Goal: Information Seeking & Learning: Learn about a topic

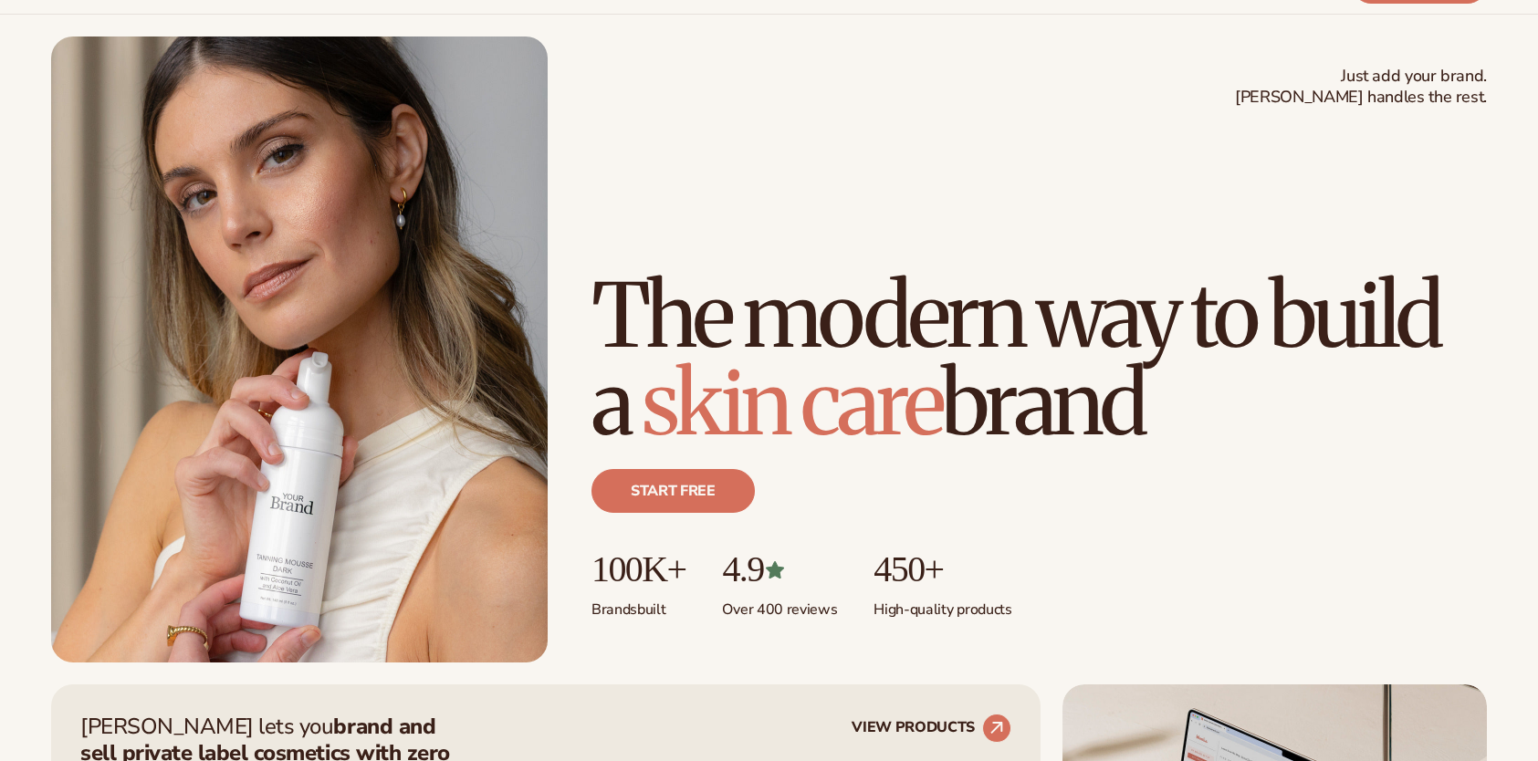
scroll to position [274, 0]
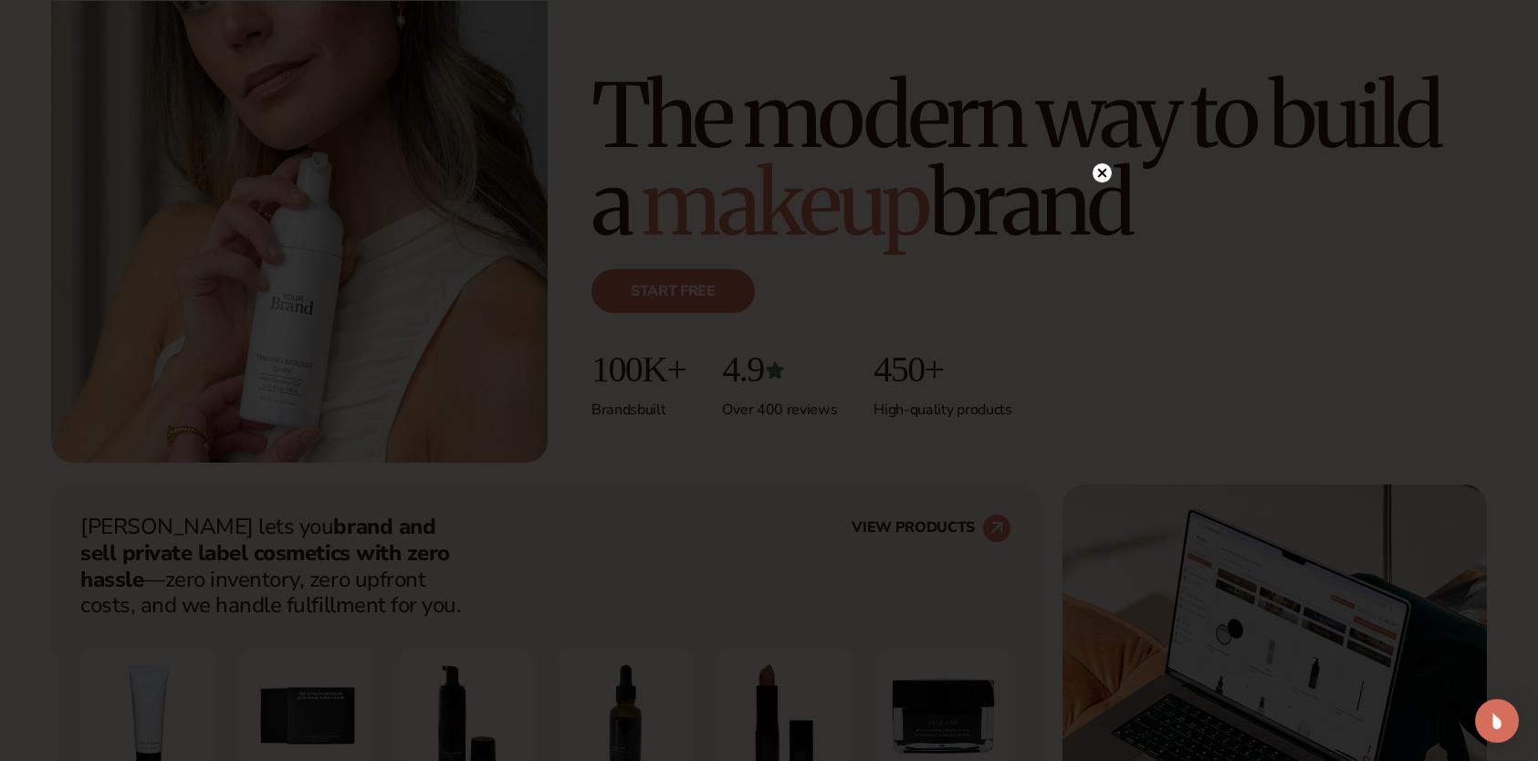
click at [1100, 167] on circle at bounding box center [1102, 172] width 19 height 19
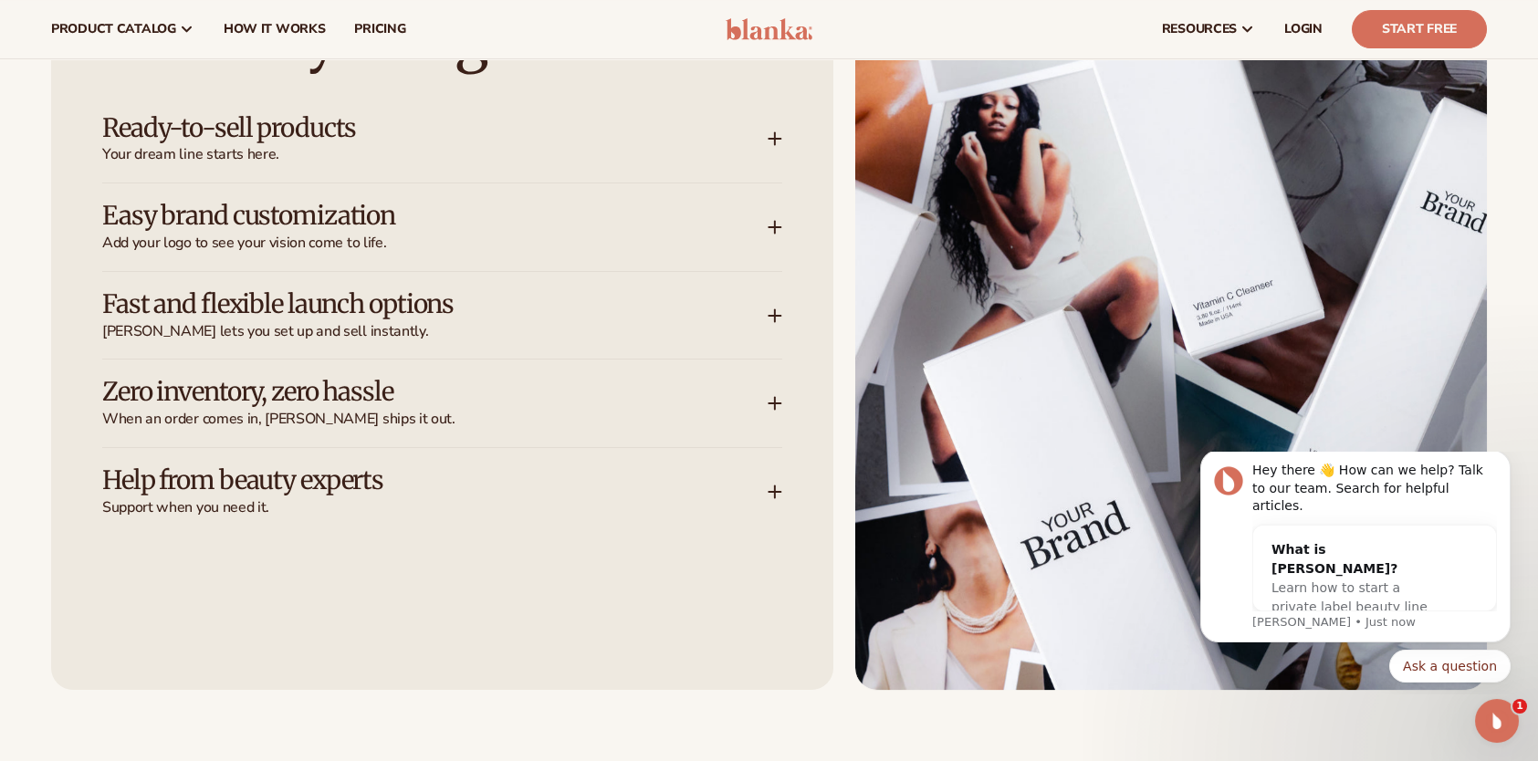
scroll to position [2464, 0]
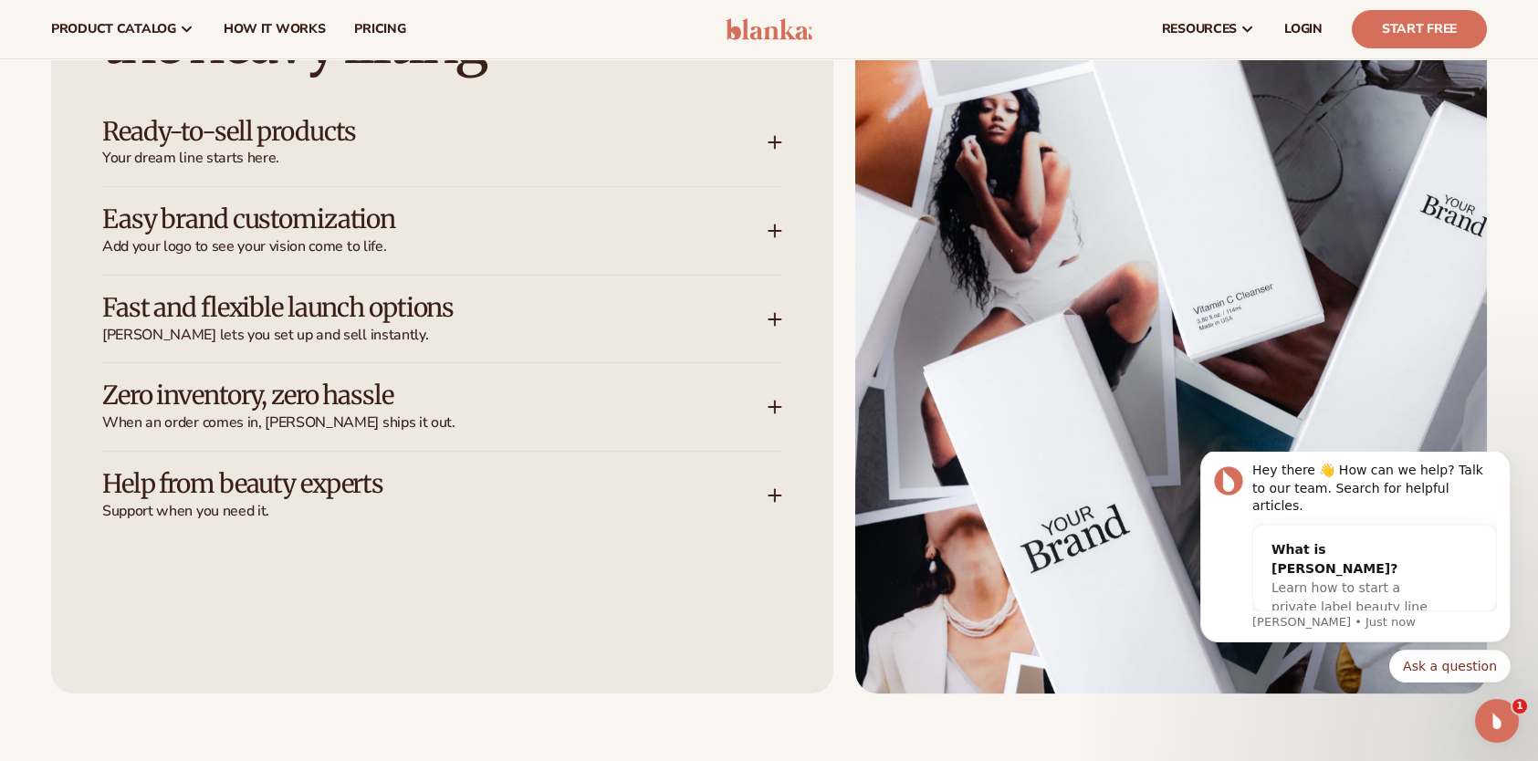
click at [721, 150] on span "Your dream line starts here." at bounding box center [434, 158] width 665 height 19
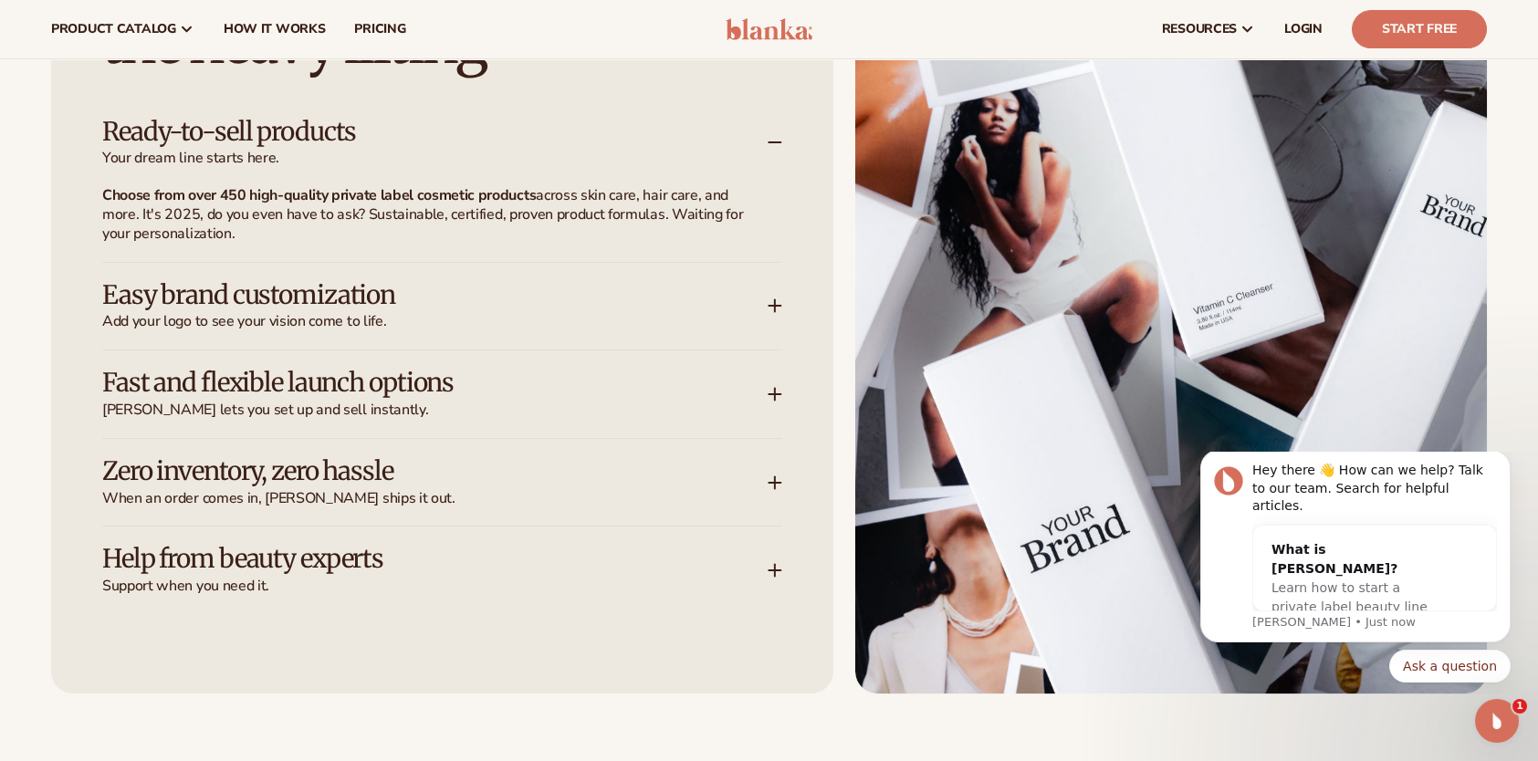
click at [721, 150] on span "Your dream line starts here." at bounding box center [434, 158] width 665 height 19
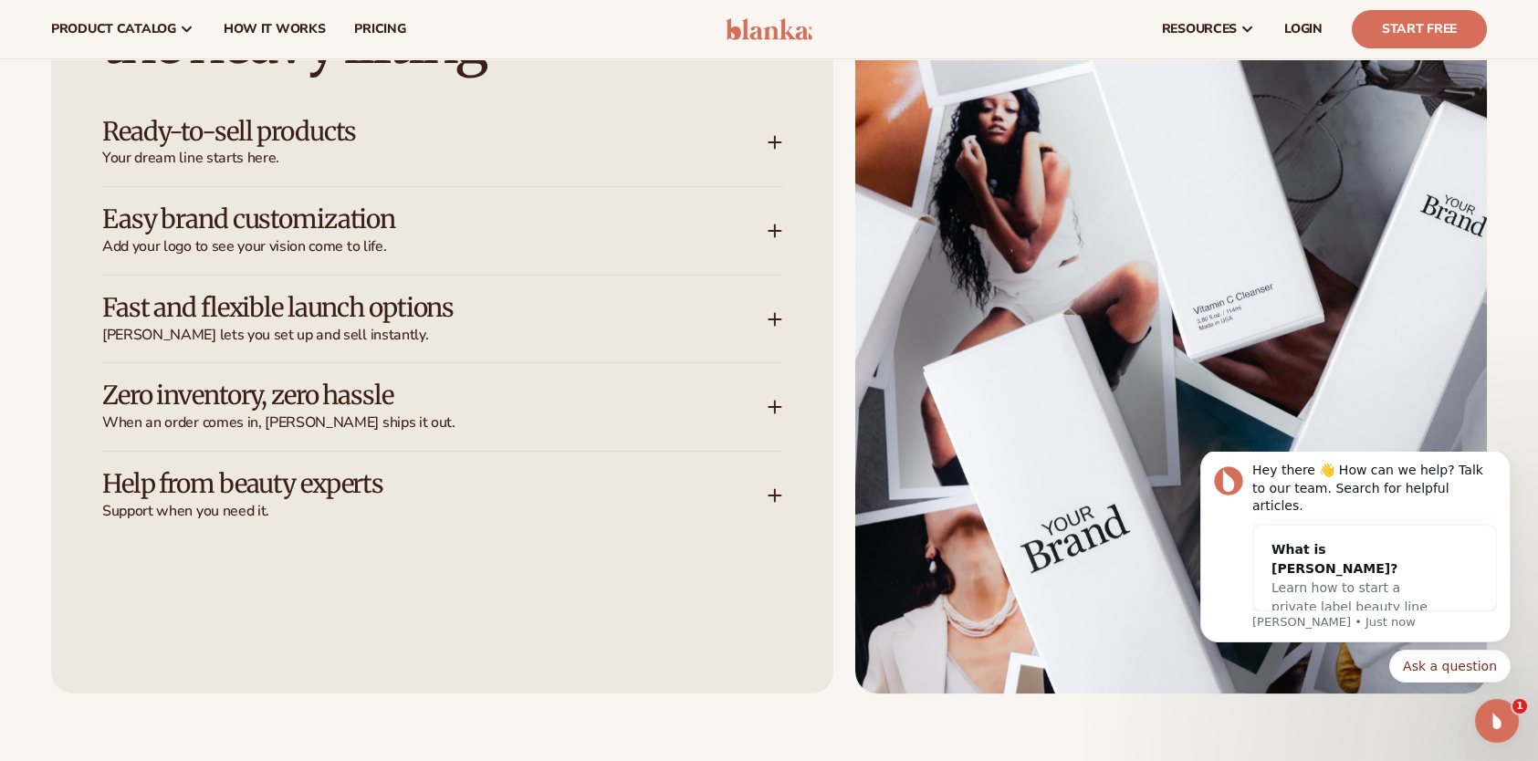
click at [727, 213] on div "Easy brand customization Add your logo to see your vision come to life." at bounding box center [434, 230] width 665 height 51
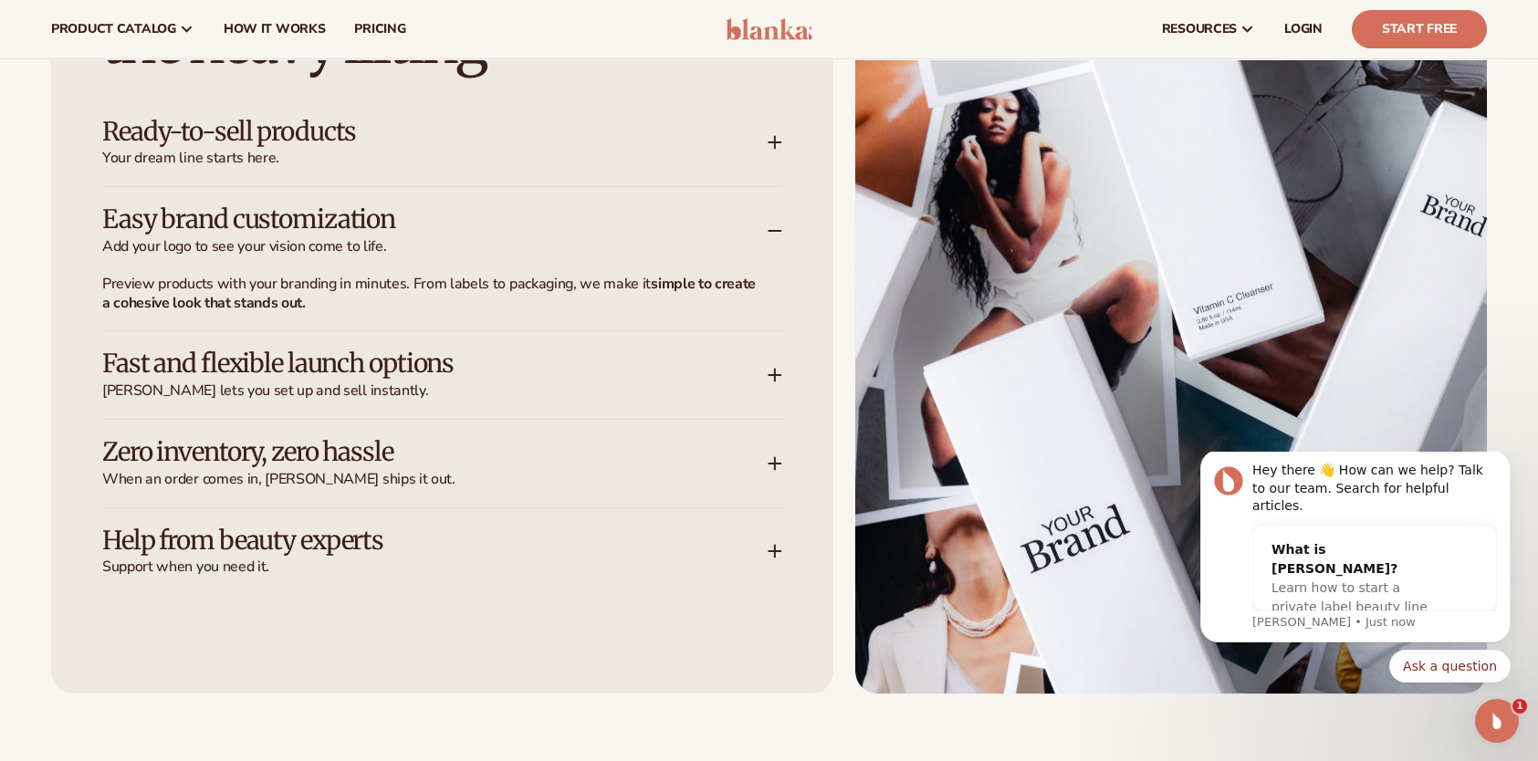
click at [727, 213] on div "Easy brand customization Add your logo to see your vision come to life." at bounding box center [434, 230] width 665 height 51
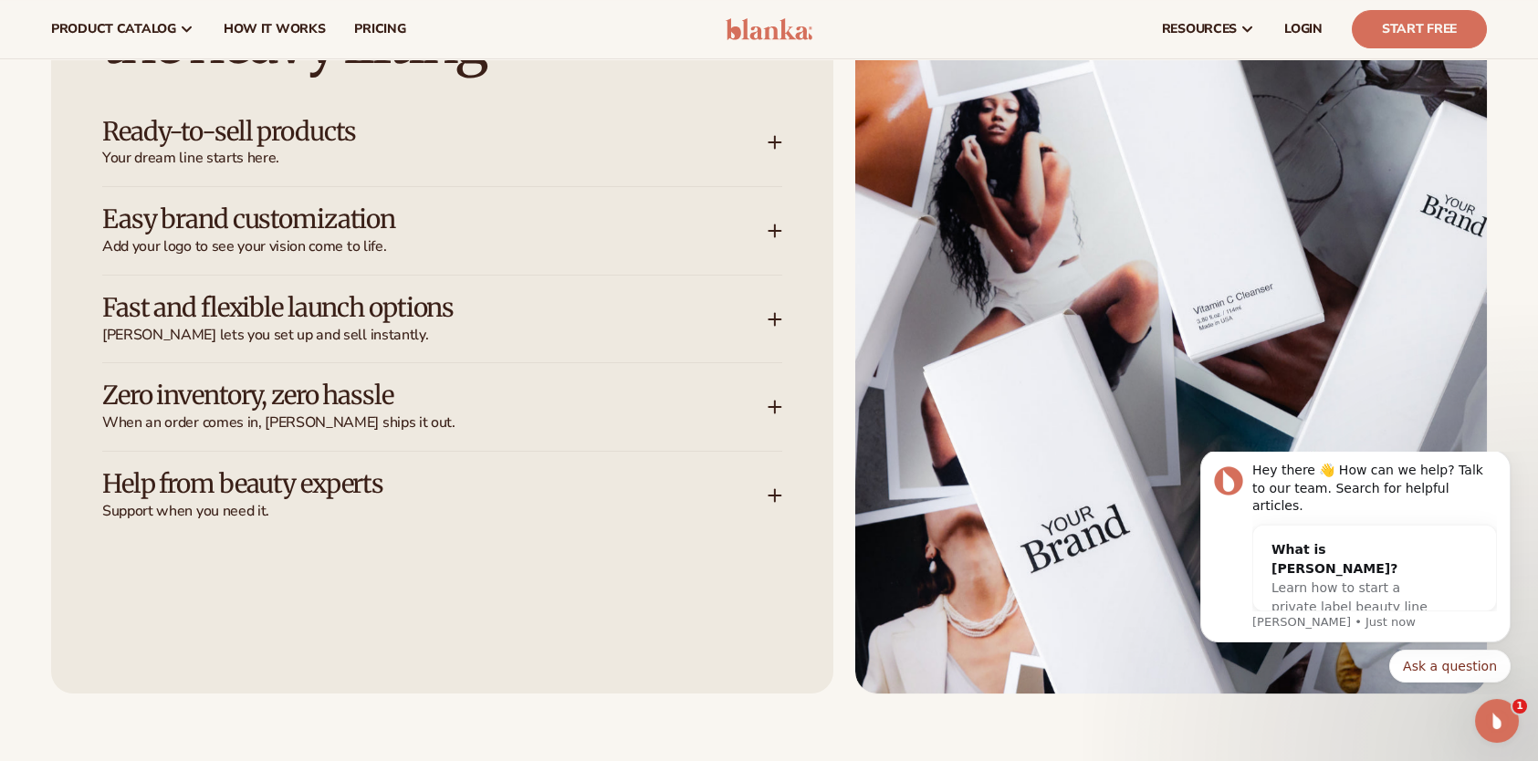
click at [728, 323] on div "Fast and flexible launch options [PERSON_NAME] lets you set up and sell instant…" at bounding box center [434, 319] width 665 height 51
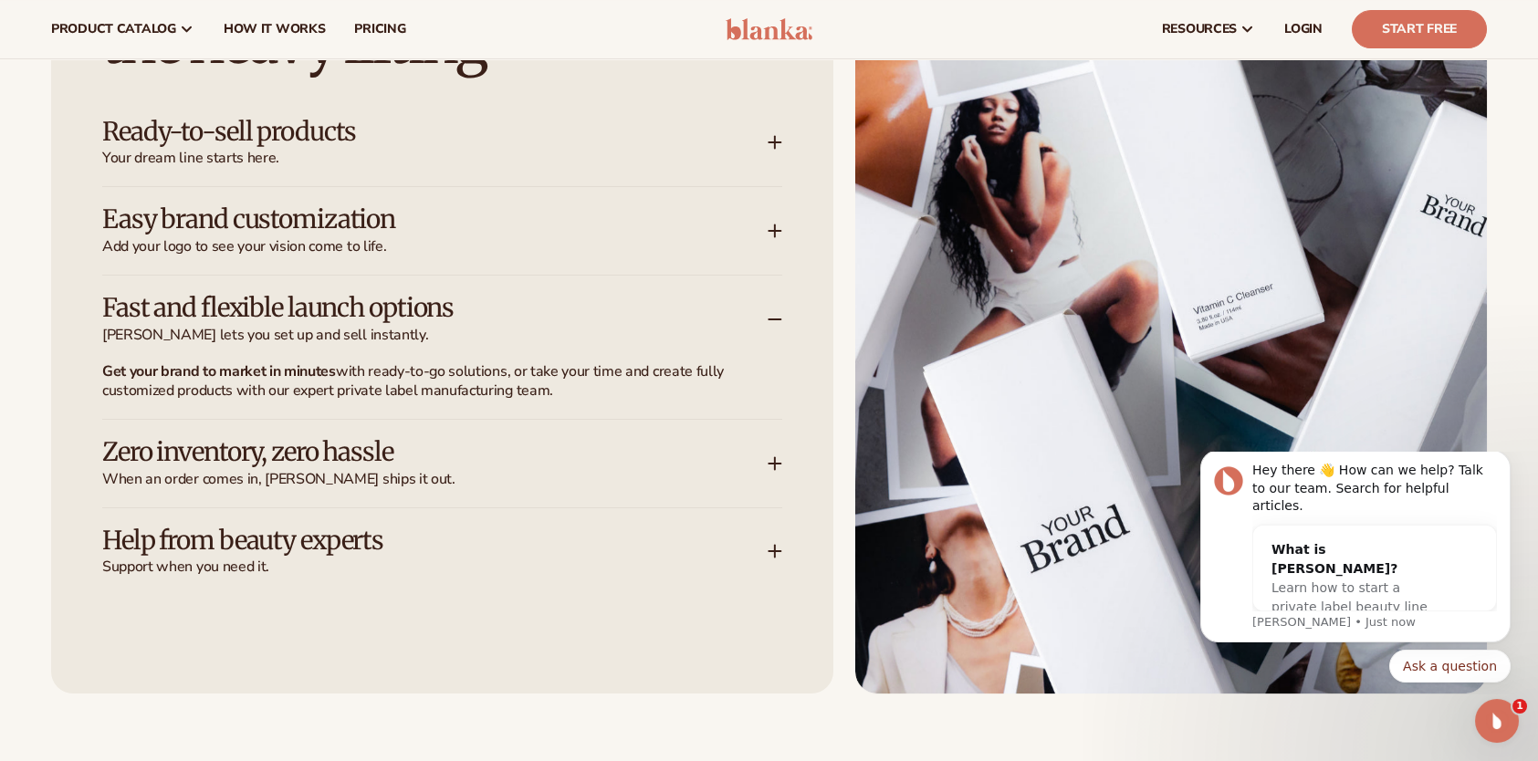
click at [728, 323] on div "Fast and flexible launch options [PERSON_NAME] lets you set up and sell instant…" at bounding box center [434, 319] width 665 height 51
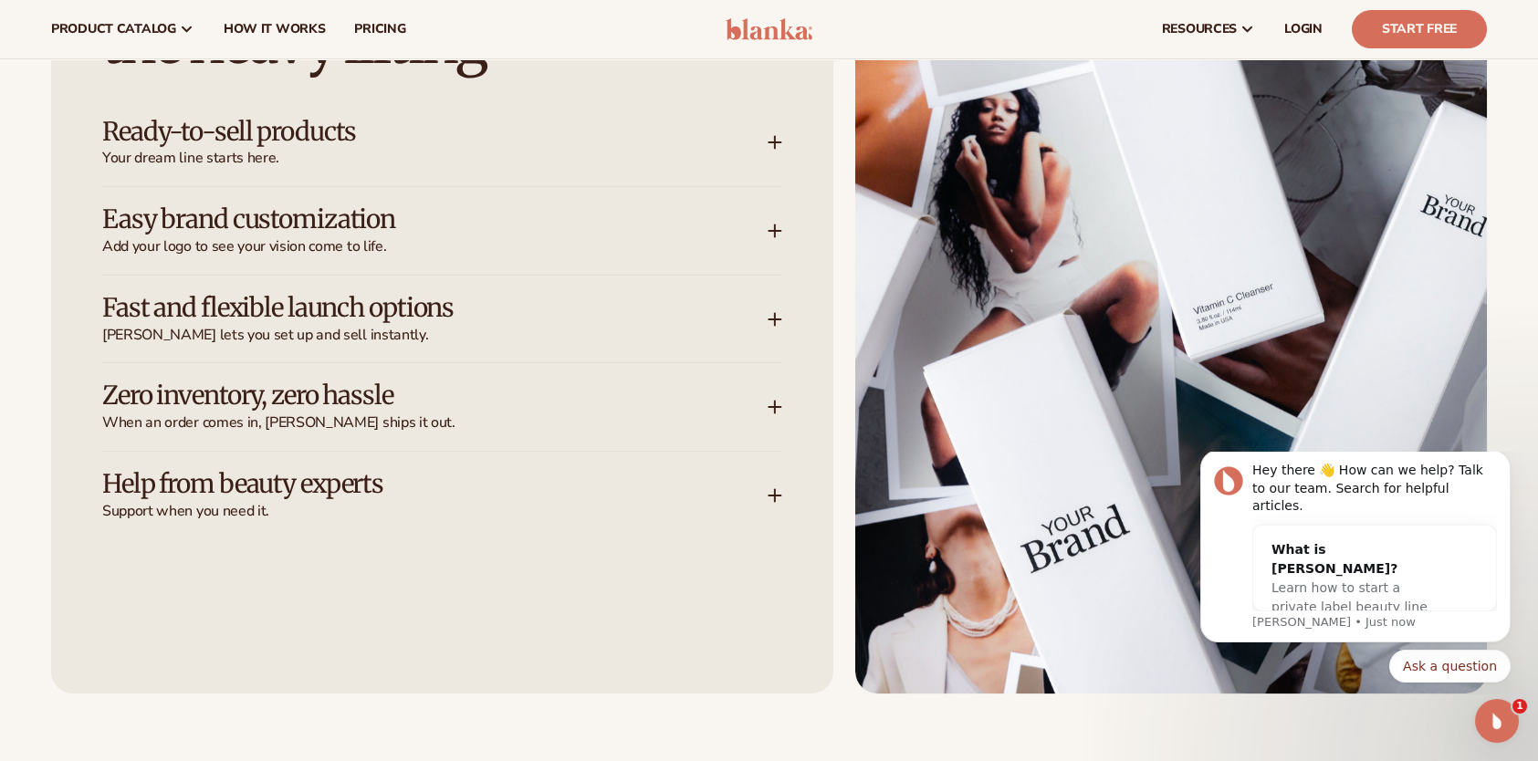
click at [710, 419] on span "When an order comes in, [PERSON_NAME] ships it out." at bounding box center [434, 422] width 665 height 19
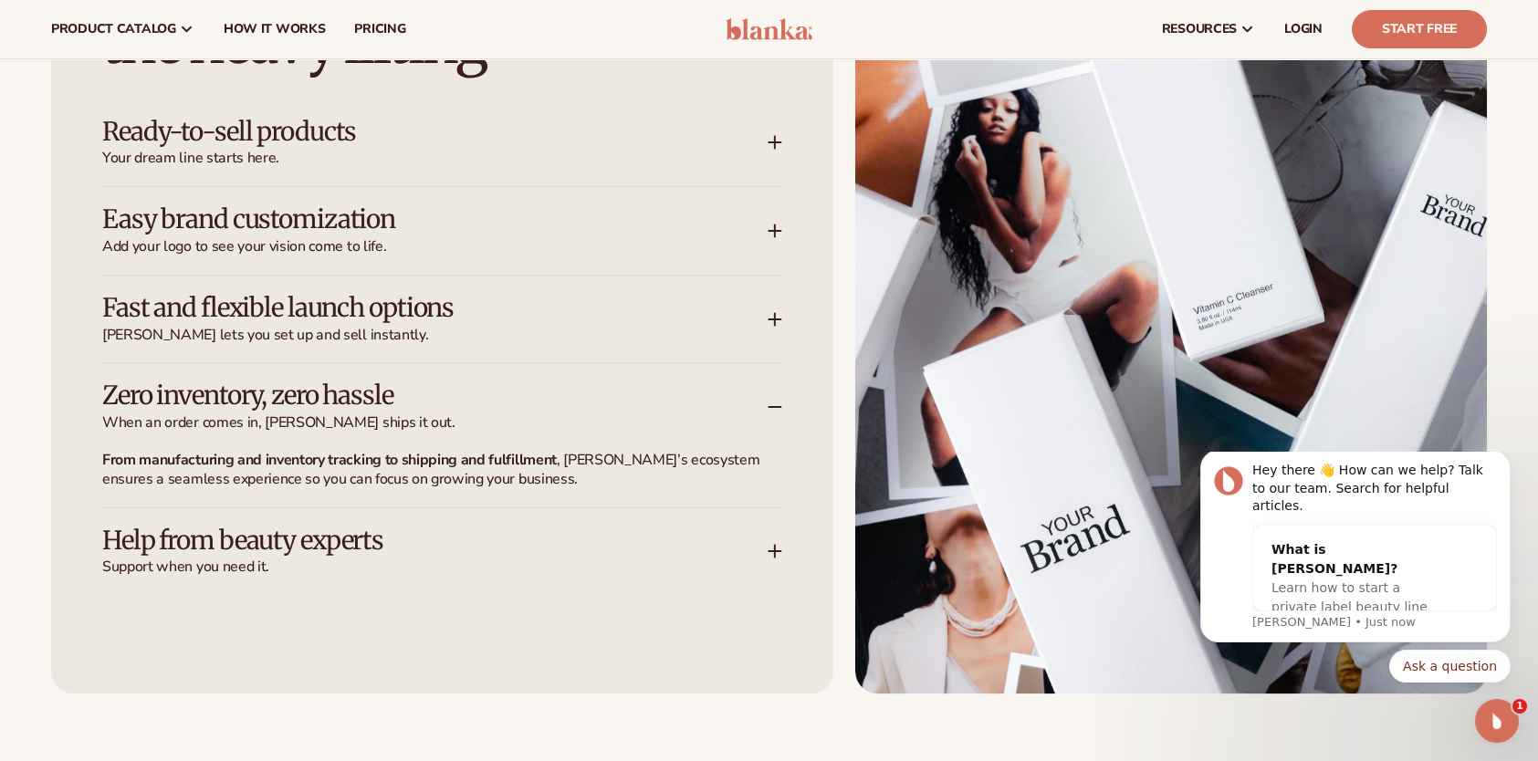
click at [709, 422] on span "When an order comes in, [PERSON_NAME] ships it out." at bounding box center [434, 422] width 665 height 19
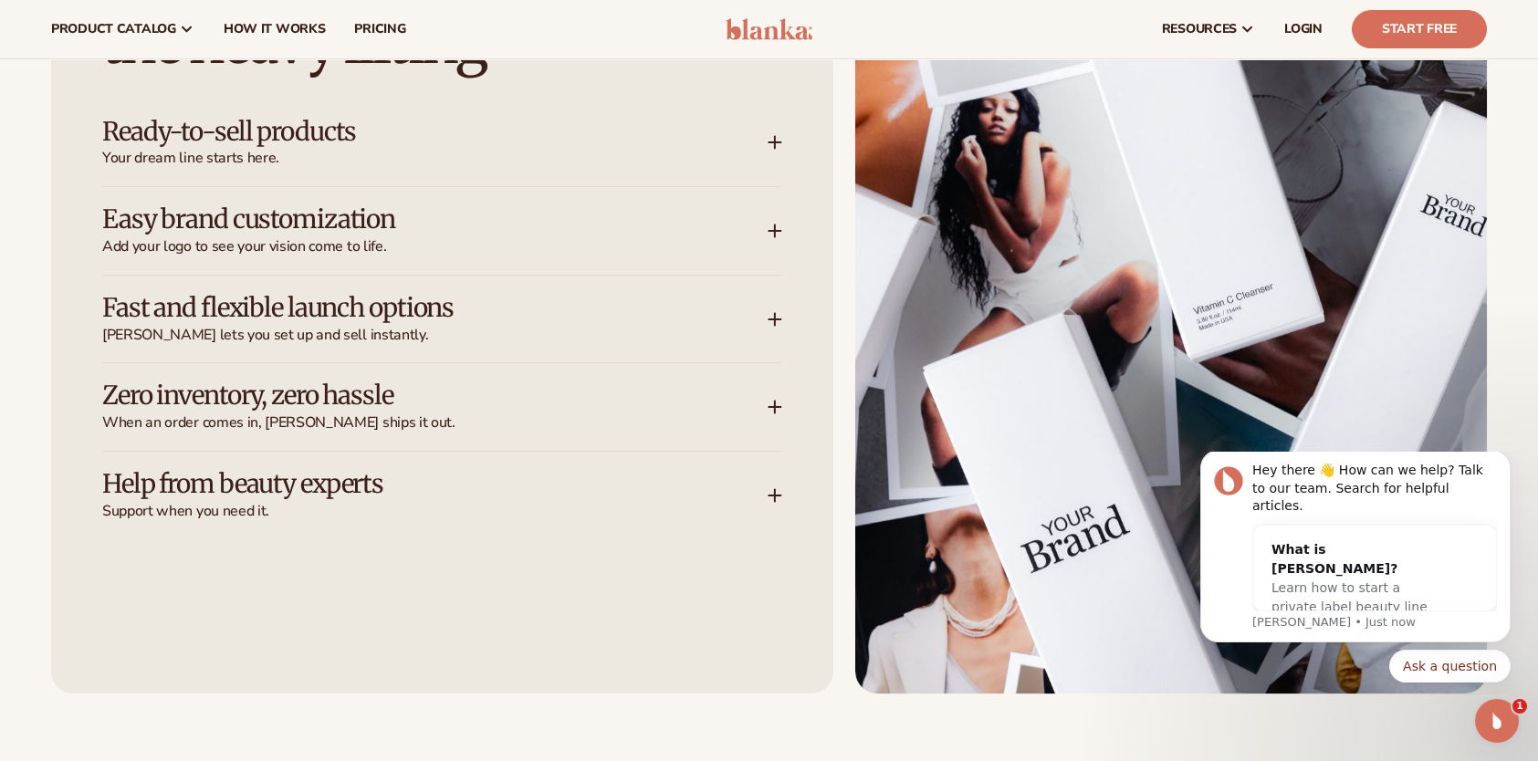
click at [713, 503] on span "Support when you need it." at bounding box center [434, 511] width 665 height 19
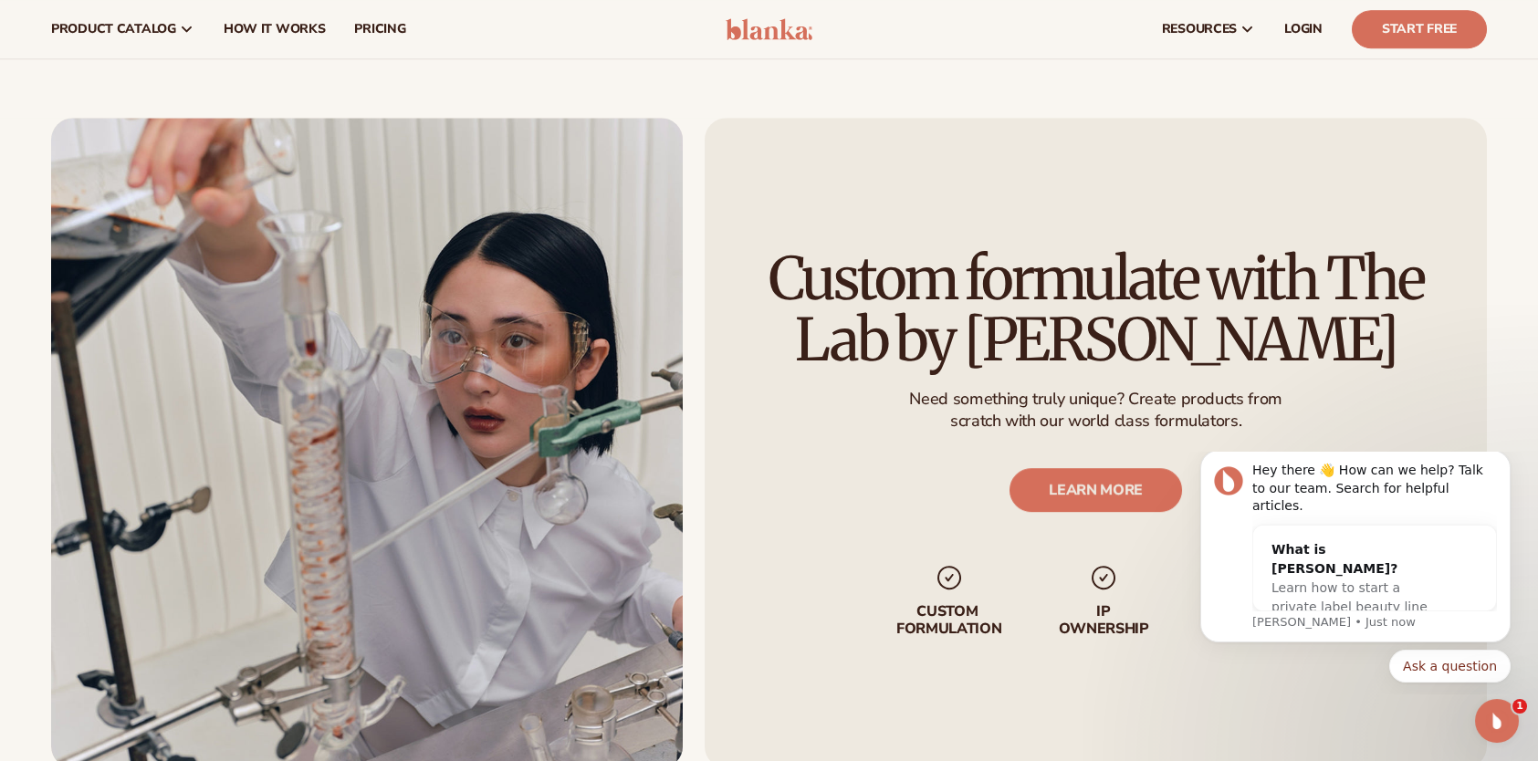
scroll to position [4472, 0]
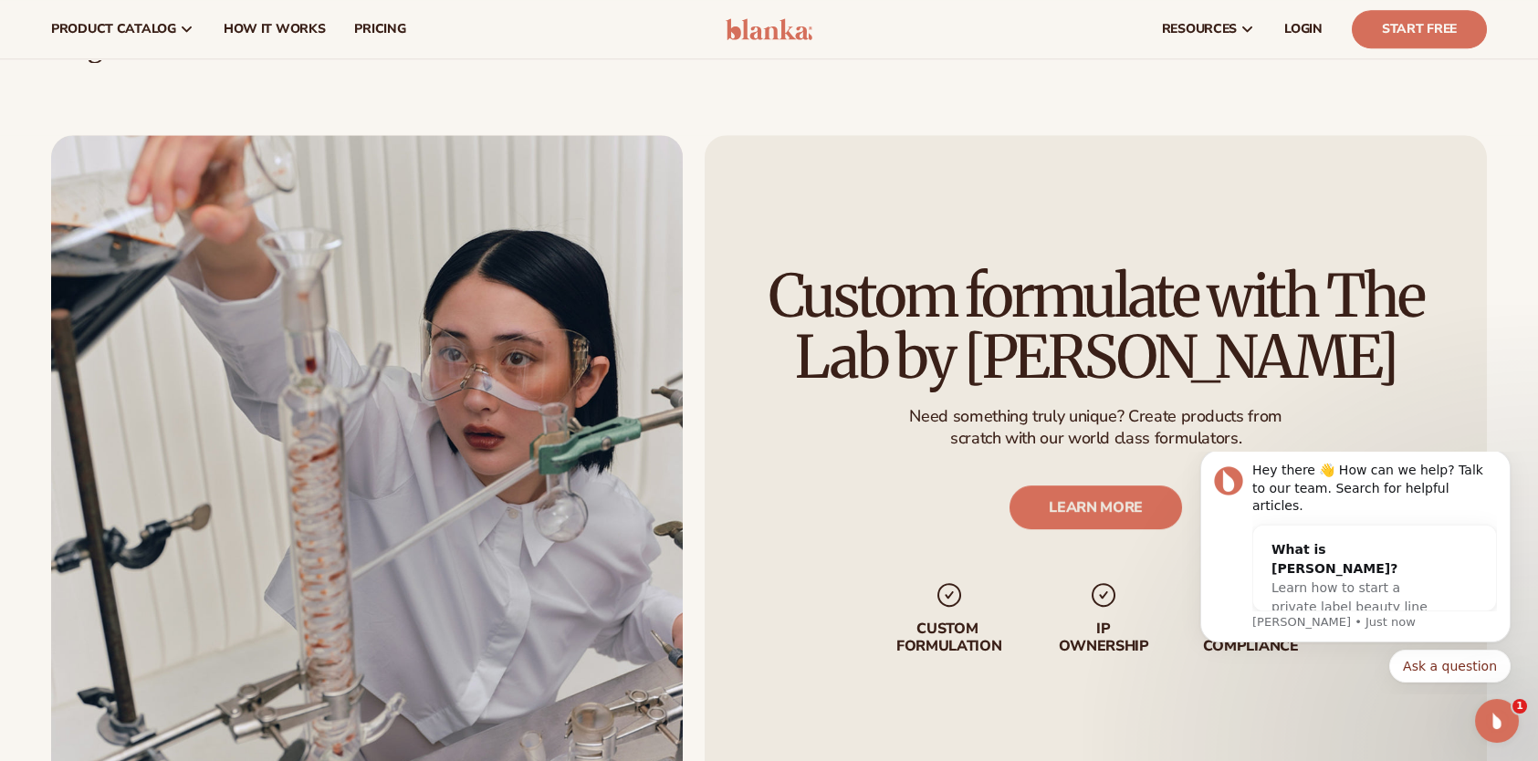
click at [873, 295] on h2 "Custom formulate with The Lab by [PERSON_NAME]" at bounding box center [1096, 327] width 680 height 122
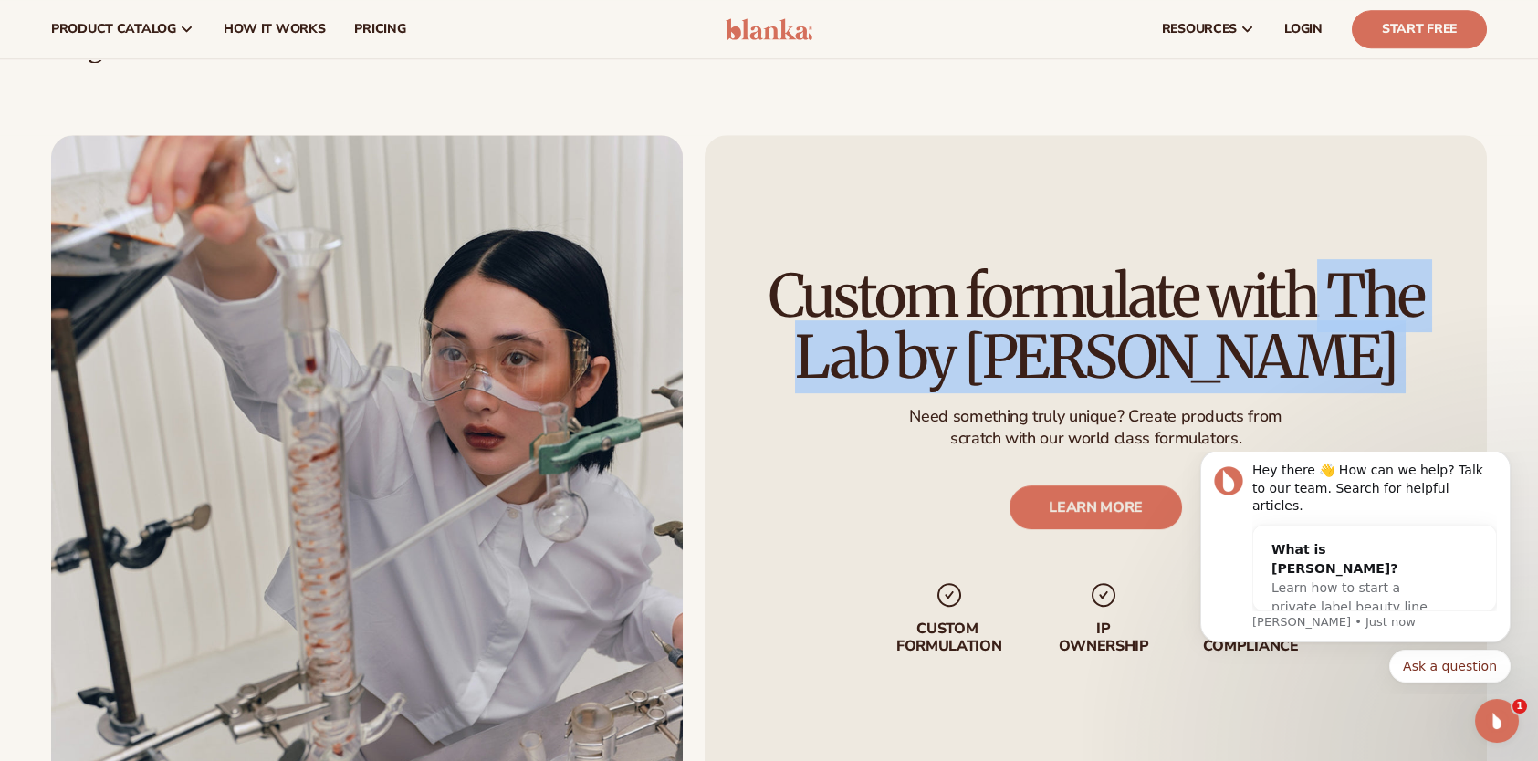
click at [873, 295] on h2 "Custom formulate with The Lab by [PERSON_NAME]" at bounding box center [1096, 327] width 680 height 122
click at [873, 296] on h2 "Custom formulate with The Lab by [PERSON_NAME]" at bounding box center [1096, 327] width 680 height 122
click at [830, 302] on h2 "Custom formulate with The Lab by [PERSON_NAME]" at bounding box center [1096, 327] width 680 height 122
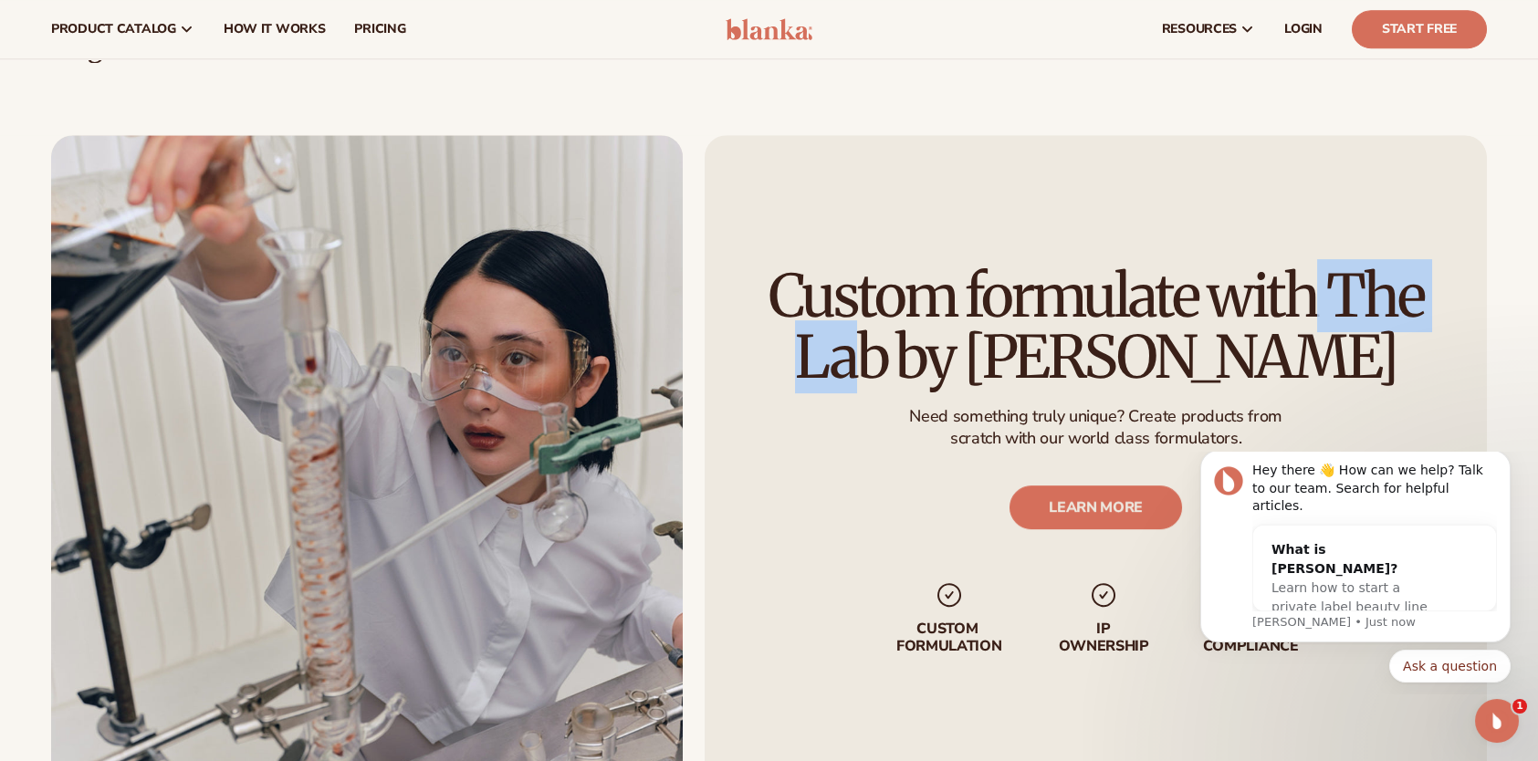
click at [830, 302] on h2 "Custom formulate with The Lab by [PERSON_NAME]" at bounding box center [1096, 327] width 680 height 122
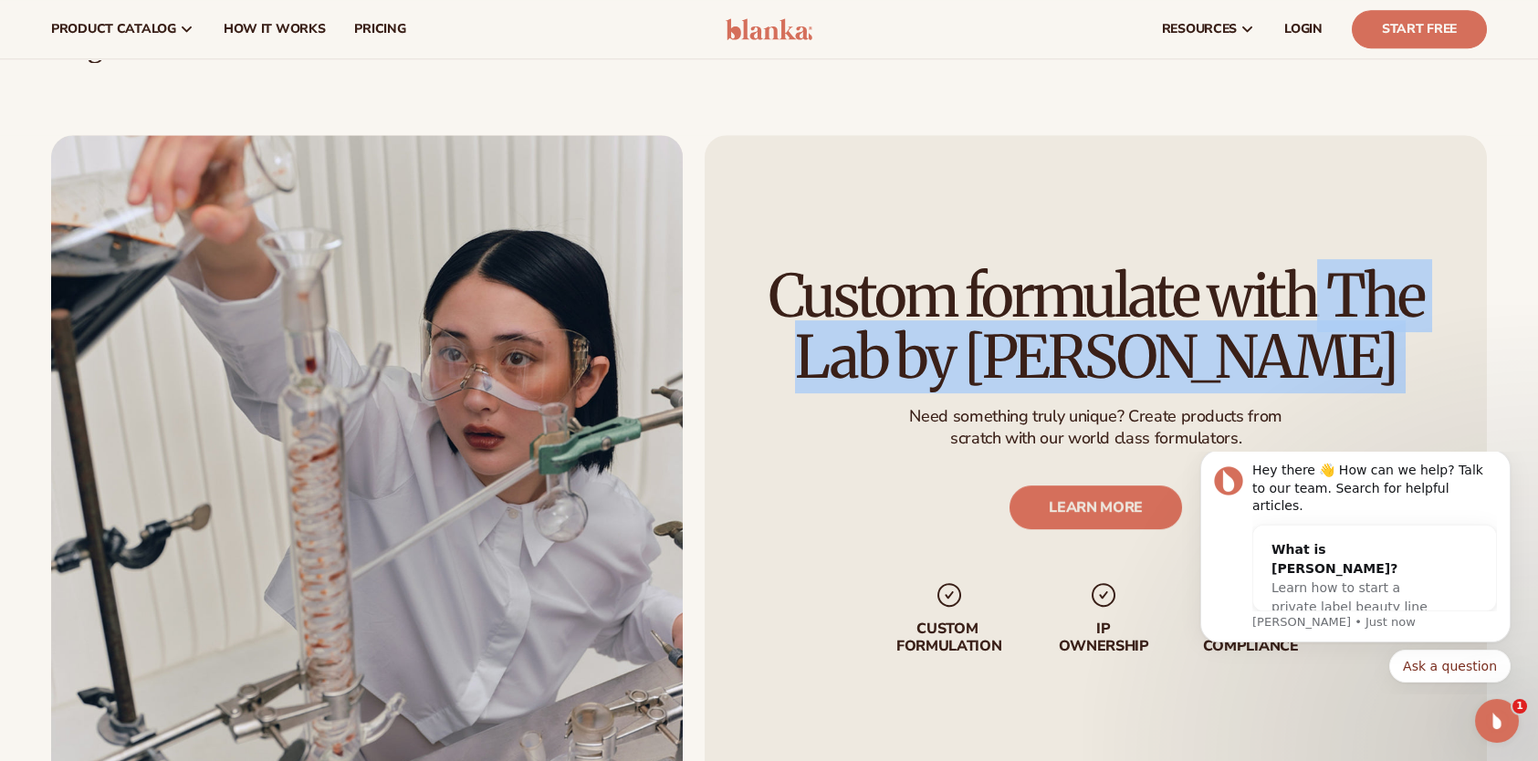
click at [830, 302] on h2 "Custom formulate with The Lab by [PERSON_NAME]" at bounding box center [1096, 327] width 680 height 122
click at [770, 313] on h2 "Custom formulate with The Lab by [PERSON_NAME]" at bounding box center [1096, 327] width 680 height 122
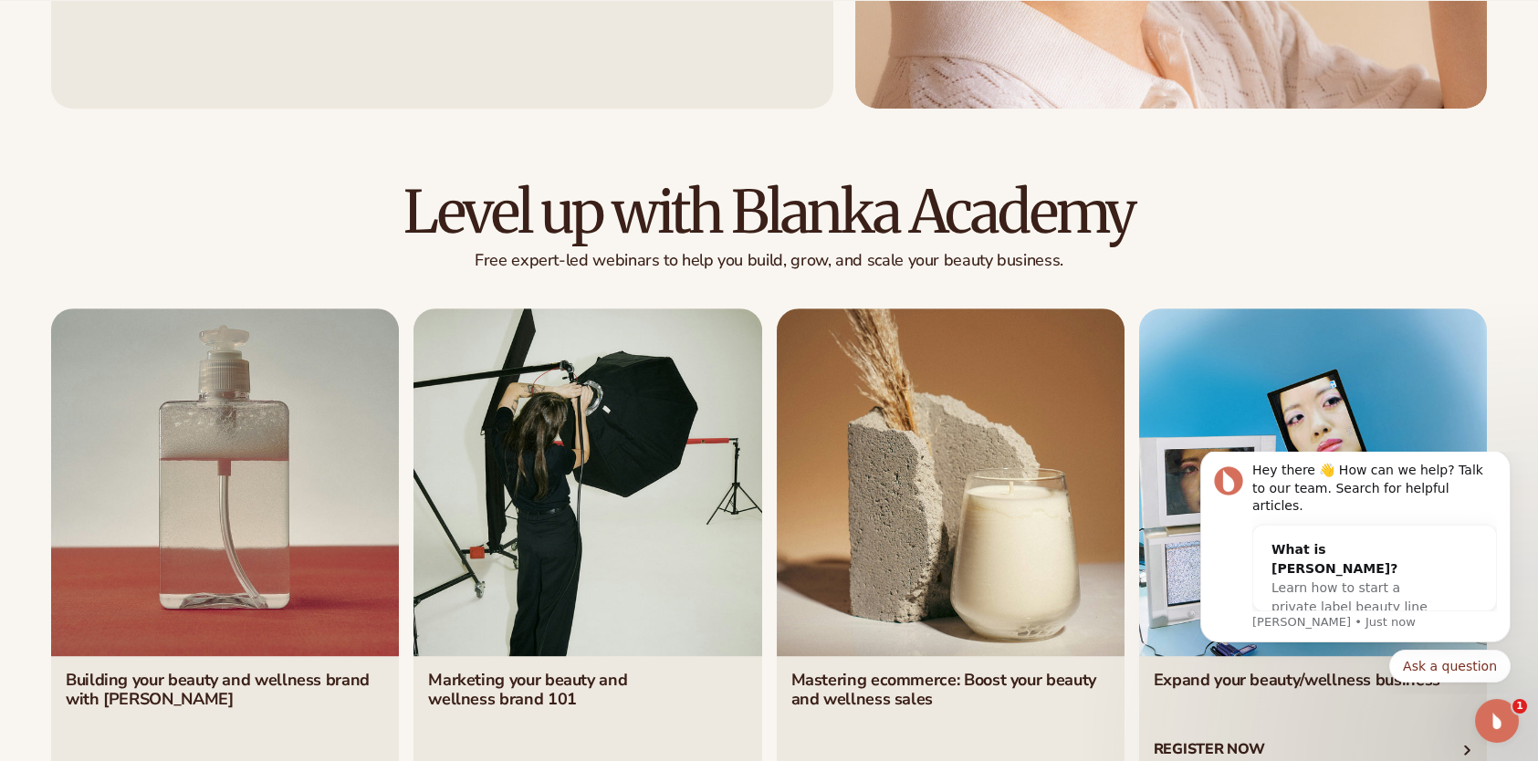
scroll to position [7028, 0]
